Goal: Navigation & Orientation: Go to known website

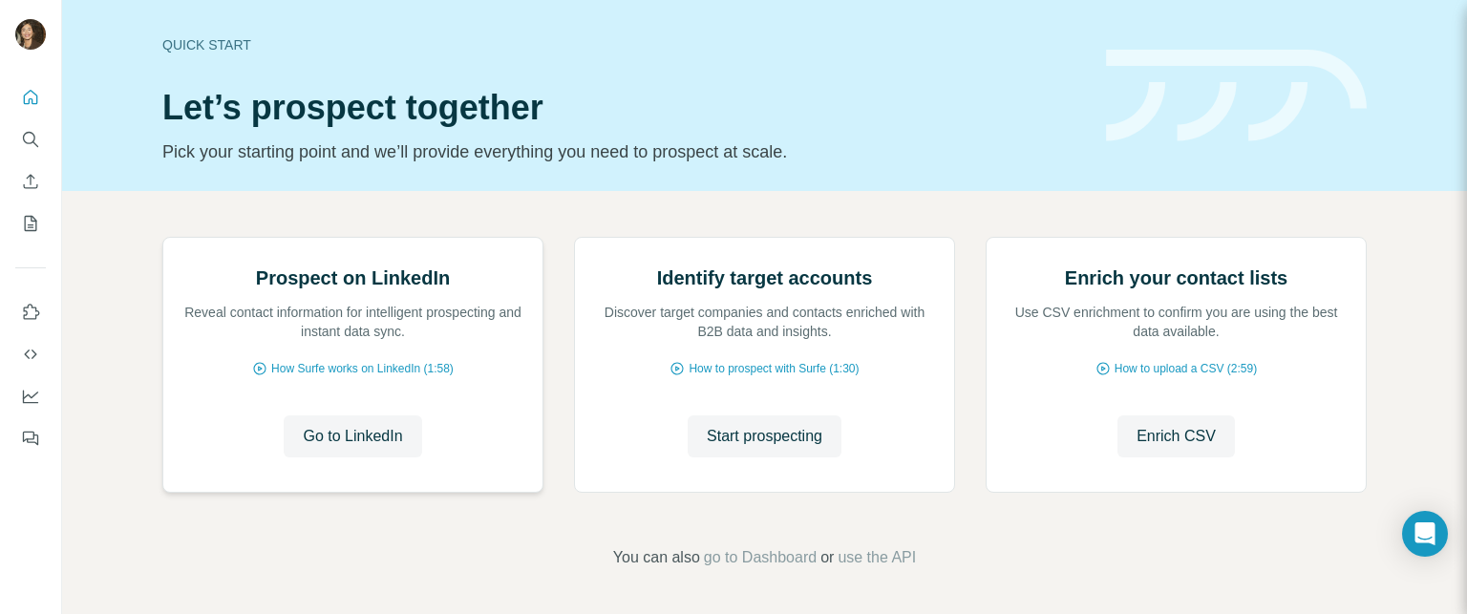
scroll to position [191, 0]
click at [371, 447] on span "Go to LinkedIn" at bounding box center [352, 435] width 99 height 23
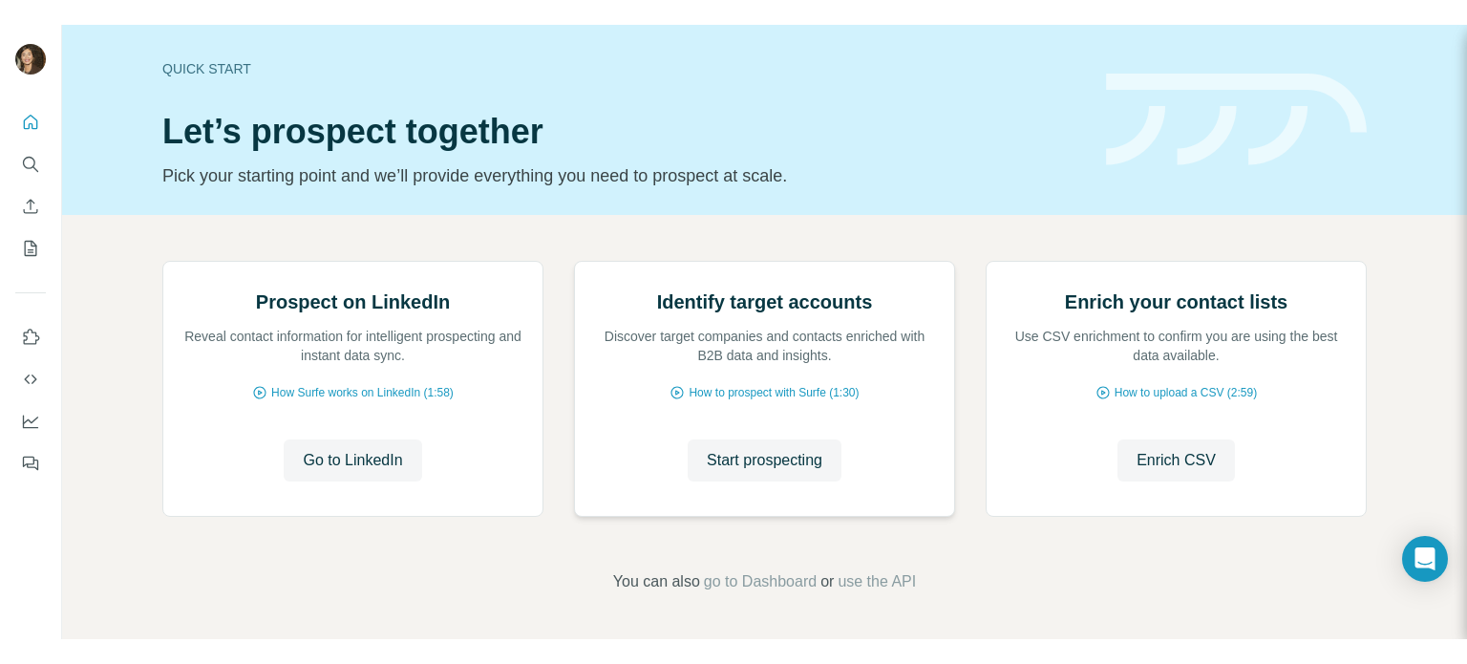
scroll to position [0, 0]
